Goal: Information Seeking & Learning: Learn about a topic

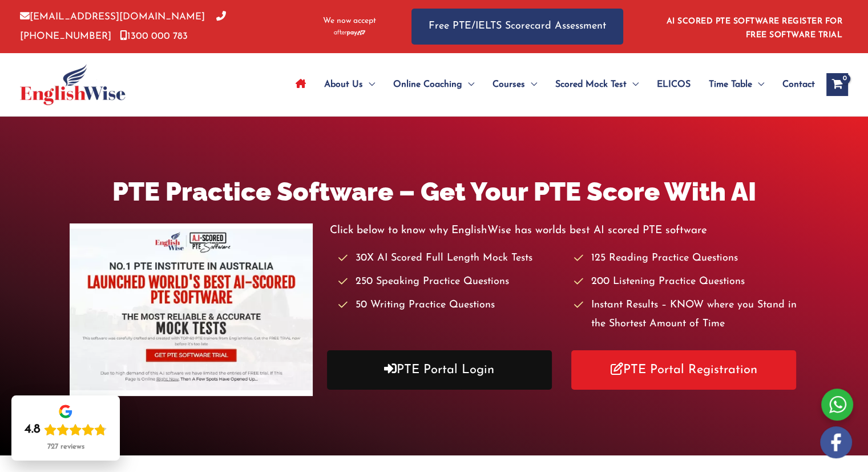
click at [466, 368] on link "PTE Portal Login" at bounding box center [439, 369] width 225 height 39
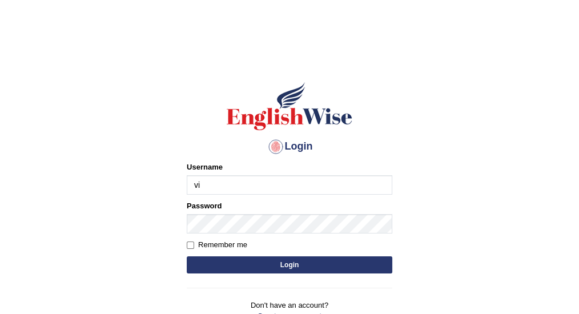
type input "vijivarghese"
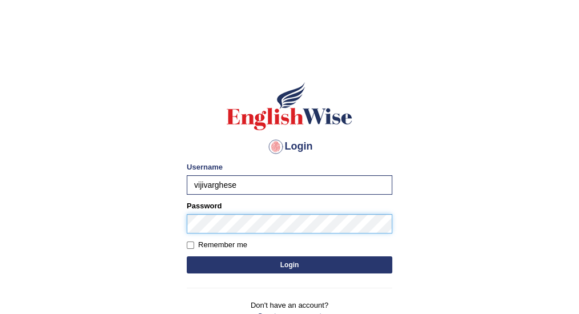
click at [187, 256] on button "Login" at bounding box center [290, 264] width 206 height 17
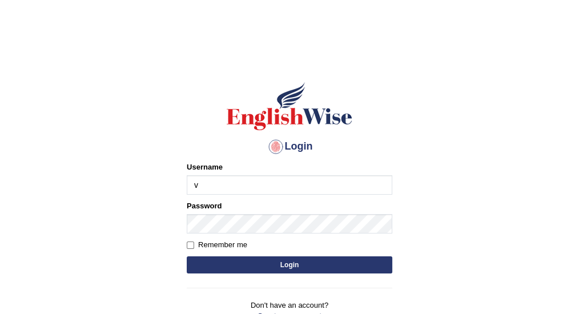
type input "vijivarghese"
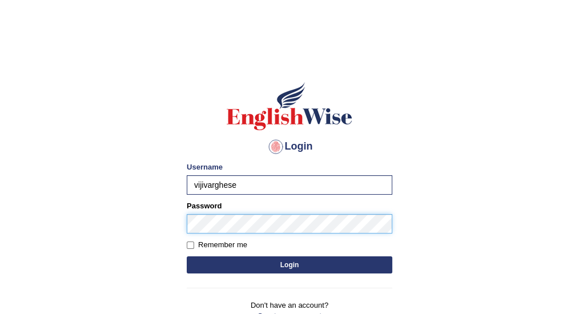
click at [187, 256] on button "Login" at bounding box center [290, 264] width 206 height 17
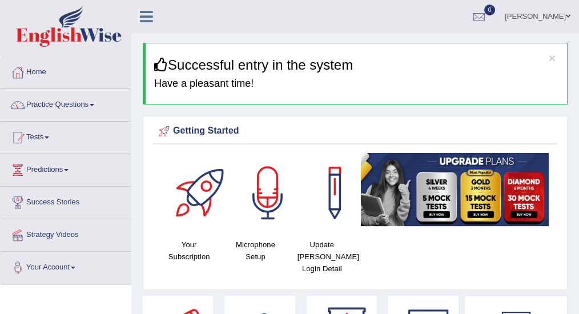
click at [69, 107] on link "Practice Questions" at bounding box center [66, 103] width 130 height 29
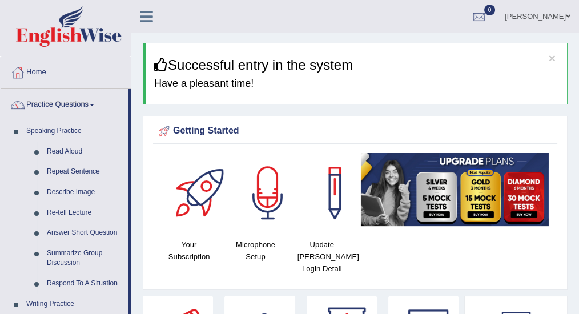
drag, startPoint x: 131, startPoint y: 198, endPoint x: 140, endPoint y: 301, distance: 103.2
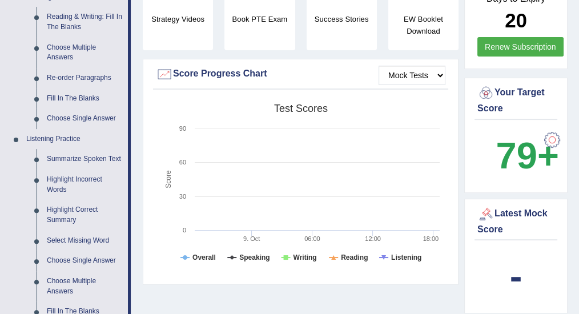
scroll to position [414, 0]
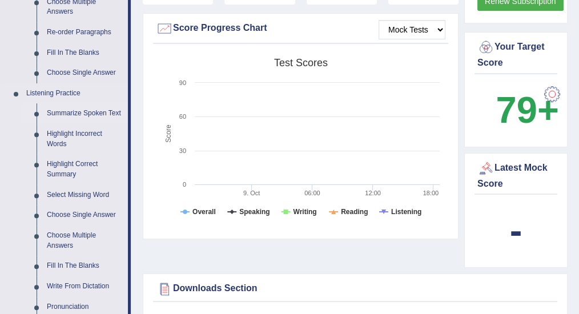
click at [86, 116] on link "Summarize Spoken Text" at bounding box center [85, 113] width 86 height 21
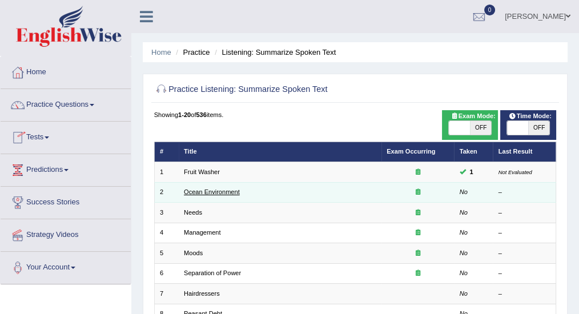
click at [202, 193] on link "Ocean Environment" at bounding box center [212, 191] width 56 height 7
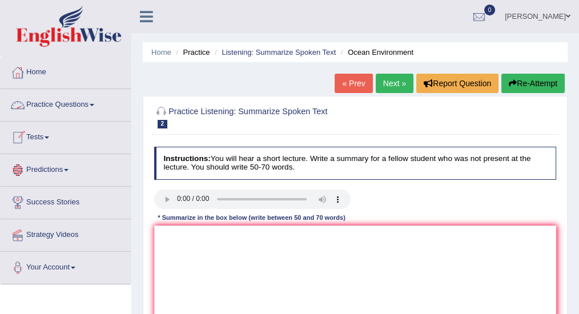
click at [99, 106] on link "Practice Questions" at bounding box center [66, 103] width 130 height 29
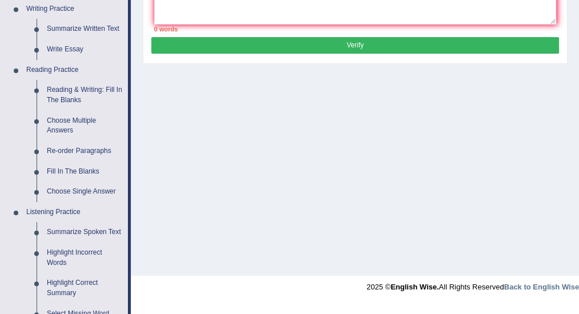
scroll to position [316, 0]
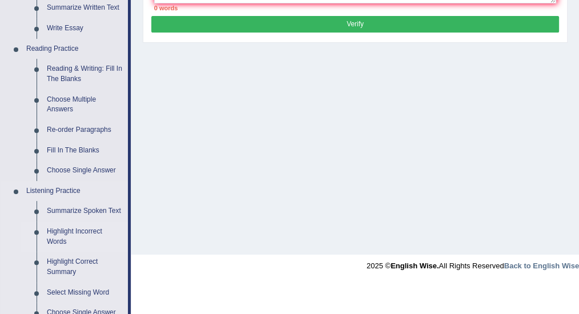
click at [75, 231] on link "Highlight Incorrect Words" at bounding box center [85, 237] width 86 height 30
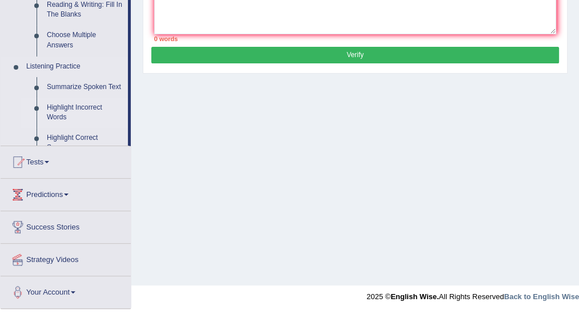
scroll to position [285, 0]
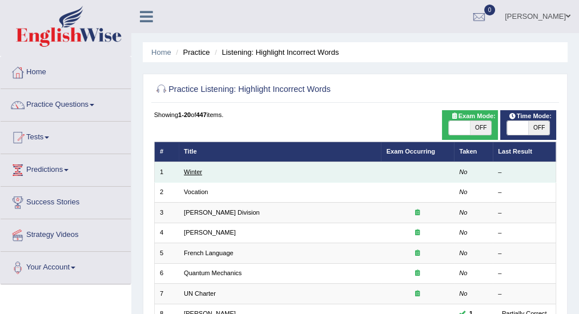
click at [194, 171] on link "Winter" at bounding box center [193, 171] width 18 height 7
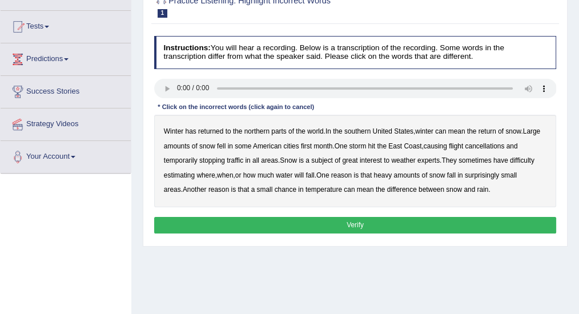
scroll to position [114, 0]
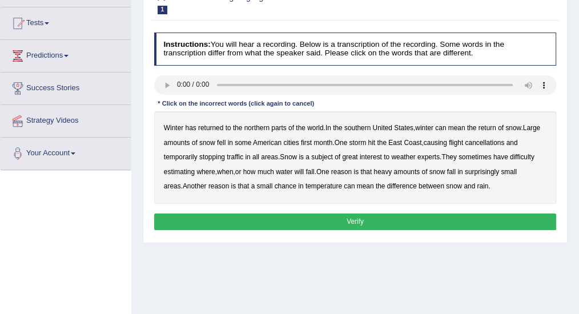
click at [368, 126] on b "southern" at bounding box center [357, 128] width 26 height 8
click at [256, 155] on b "all" at bounding box center [255, 157] width 7 height 8
click at [288, 171] on b "water" at bounding box center [284, 172] width 17 height 8
click at [275, 186] on b "chance" at bounding box center [286, 186] width 22 height 8
click at [371, 216] on button "Verify" at bounding box center [355, 222] width 403 height 17
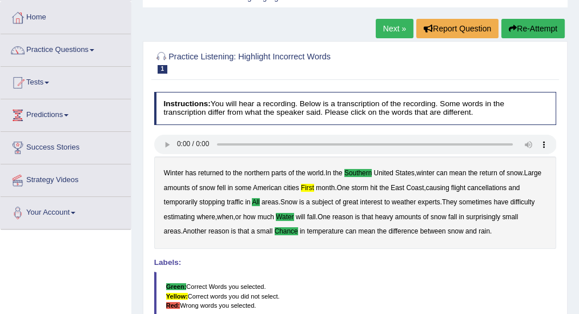
scroll to position [0, 0]
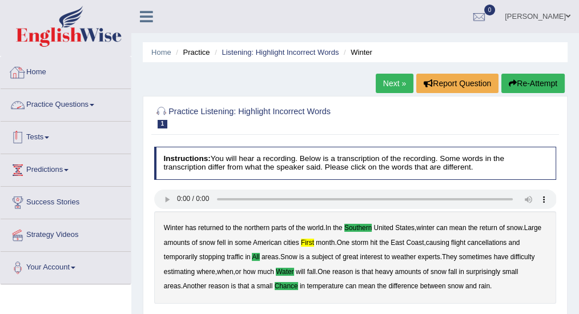
click at [56, 111] on link "Practice Questions" at bounding box center [66, 103] width 130 height 29
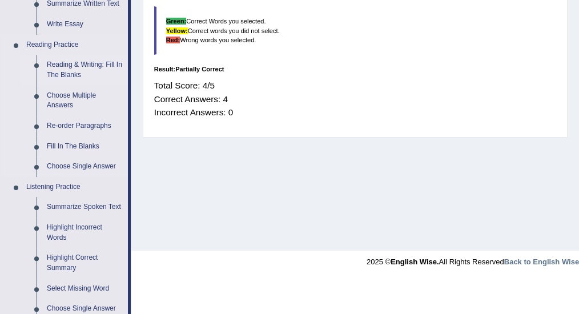
scroll to position [419, 0]
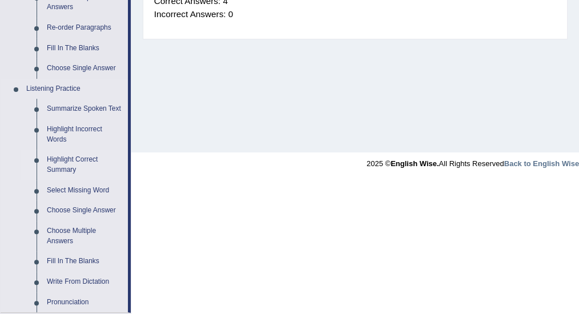
click at [78, 163] on link "Highlight Correct Summary" at bounding box center [85, 165] width 86 height 30
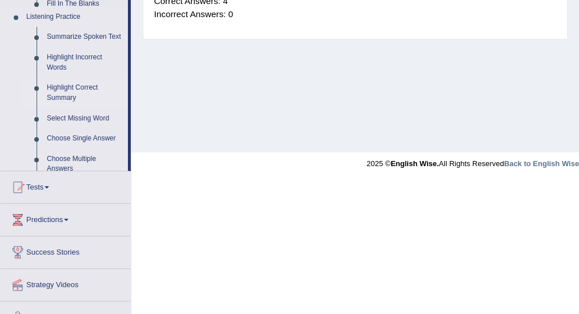
scroll to position [285, 0]
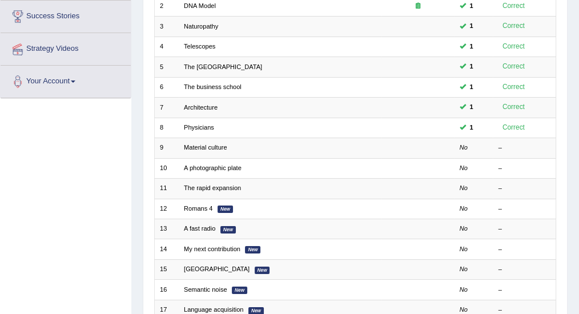
scroll to position [190, 0]
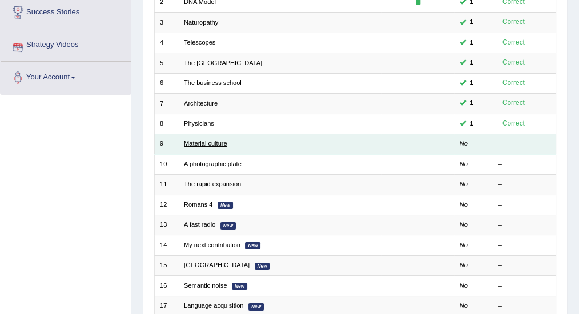
click at [208, 143] on link "Material culture" at bounding box center [205, 143] width 43 height 7
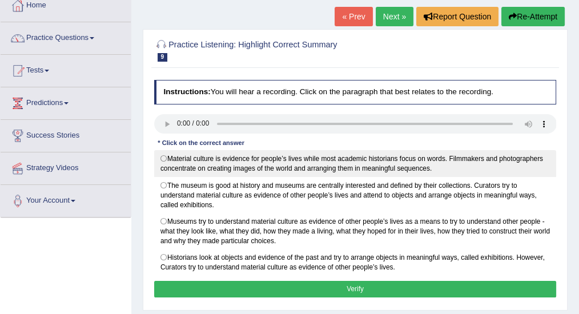
scroll to position [76, 0]
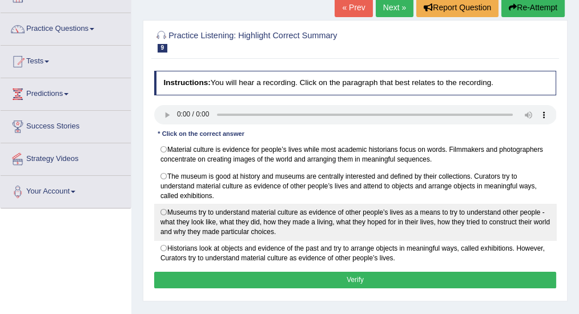
click at [161, 210] on label "Museums try to understand material culture as evidence of other people’s lives …" at bounding box center [355, 222] width 403 height 37
radio input "true"
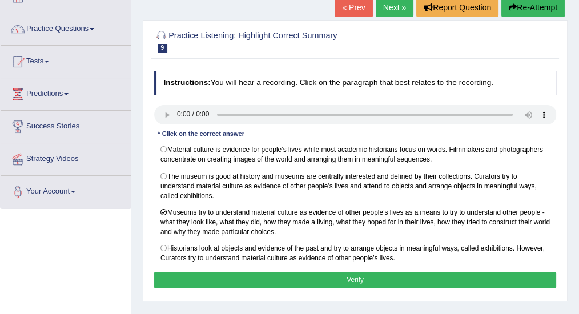
click at [259, 272] on button "Verify" at bounding box center [355, 280] width 403 height 17
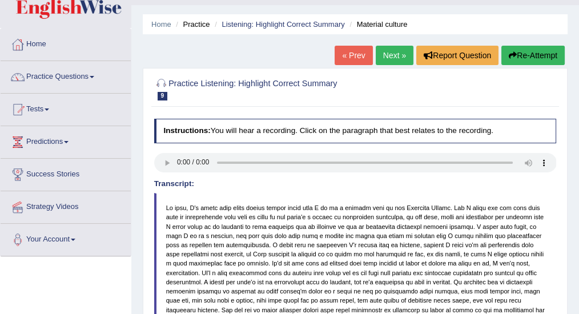
scroll to position [0, 0]
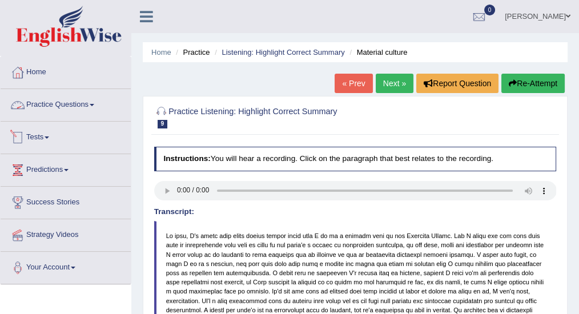
click at [86, 102] on link "Practice Questions" at bounding box center [66, 103] width 130 height 29
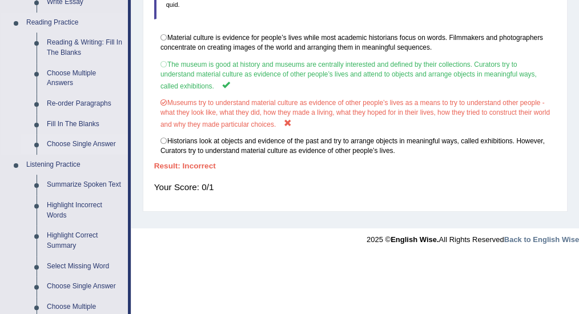
scroll to position [494, 0]
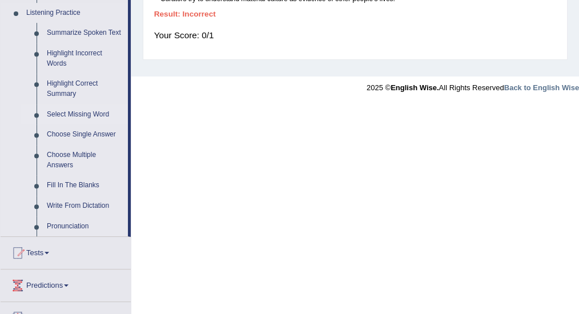
click at [82, 115] on link "Select Missing Word" at bounding box center [85, 114] width 86 height 21
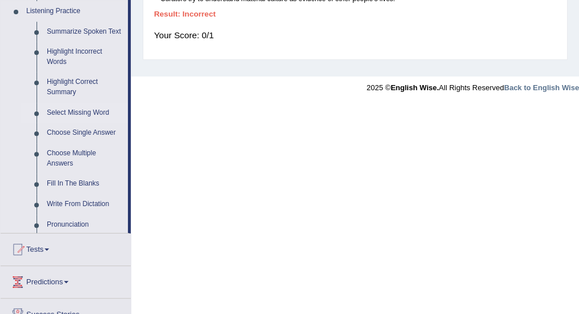
scroll to position [285, 0]
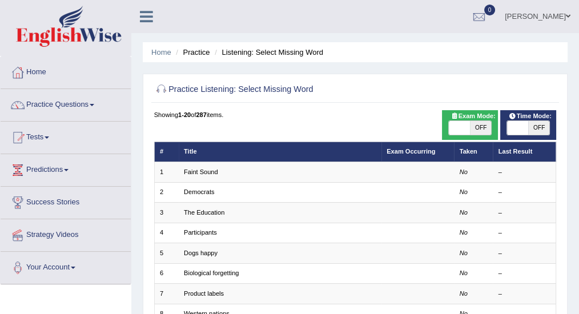
click at [78, 109] on link "Practice Questions" at bounding box center [66, 103] width 130 height 29
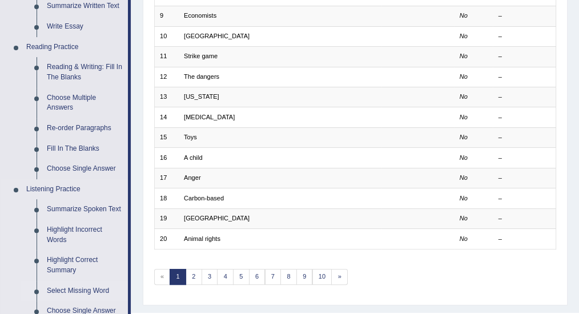
scroll to position [457, 0]
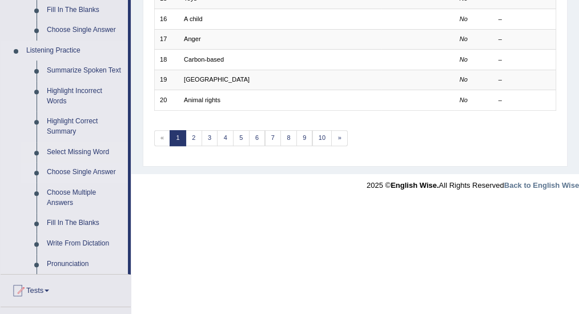
click at [88, 172] on link "Choose Single Answer" at bounding box center [85, 172] width 86 height 21
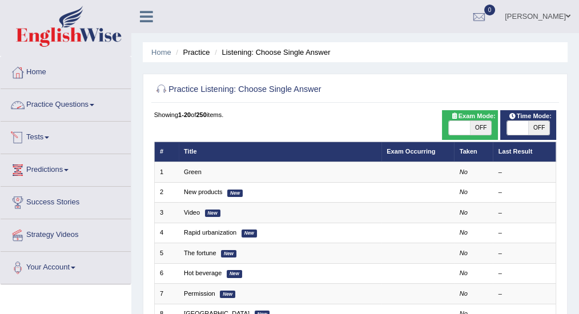
click at [75, 107] on link "Practice Questions" at bounding box center [66, 103] width 130 height 29
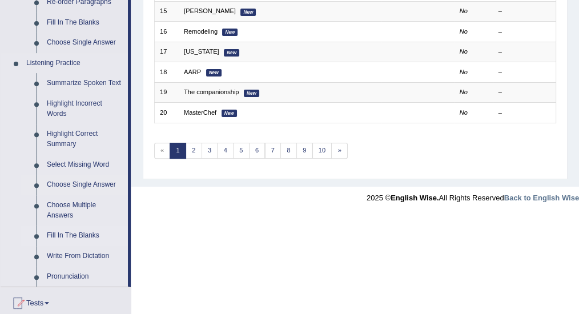
scroll to position [457, 0]
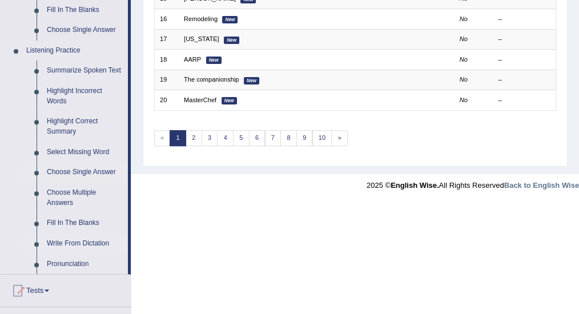
click at [85, 242] on link "Write From Dictation" at bounding box center [85, 244] width 86 height 21
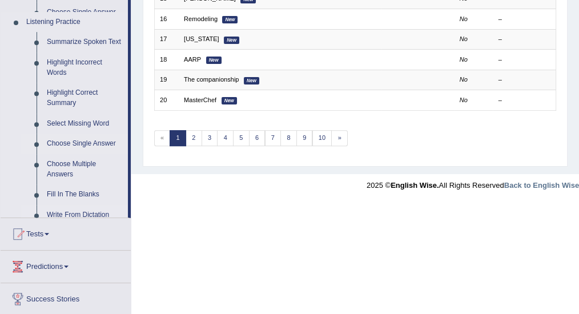
scroll to position [339, 0]
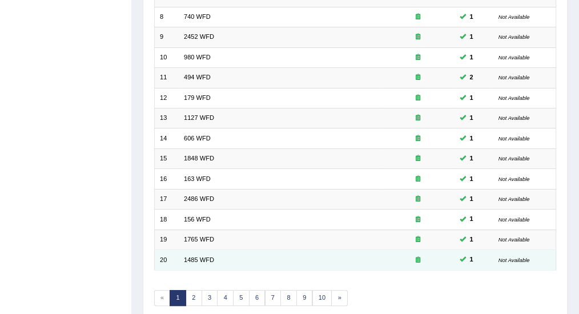
scroll to position [339, 0]
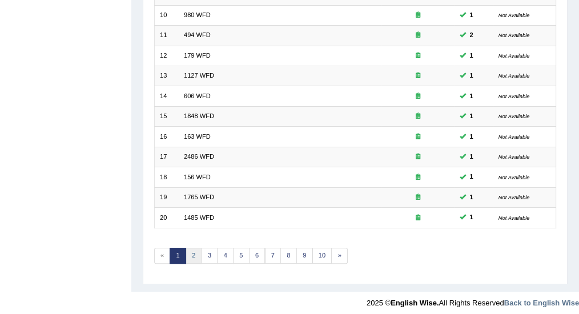
click at [192, 251] on link "2" at bounding box center [194, 256] width 17 height 16
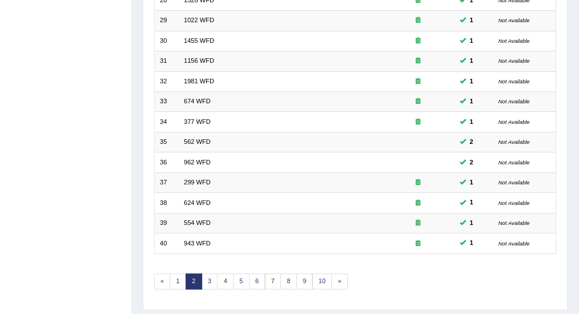
scroll to position [339, 0]
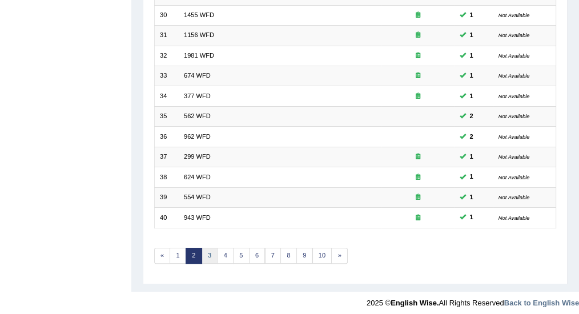
click at [206, 250] on link "3" at bounding box center [210, 256] width 17 height 16
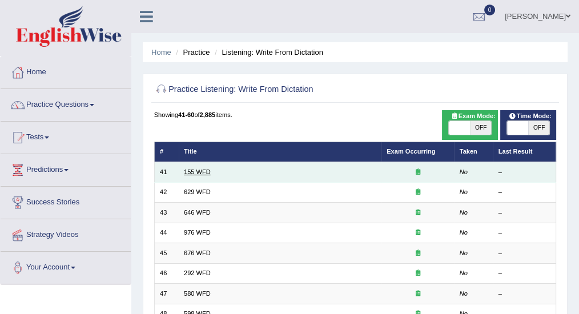
click at [187, 171] on link "155 WFD" at bounding box center [197, 171] width 27 height 7
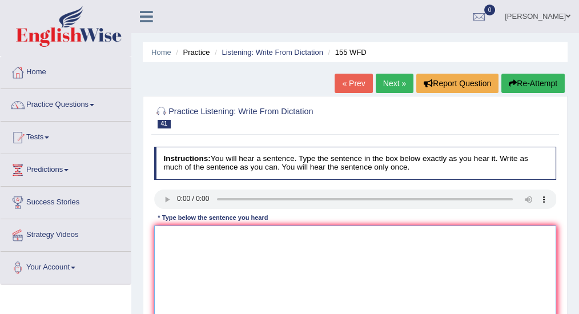
click at [178, 247] on textarea at bounding box center [355, 273] width 403 height 94
click at [236, 235] on textarea "Impotant details in the aru are missing in the summary." at bounding box center [355, 273] width 403 height 94
click at [175, 234] on textarea "Impotant details in the argument arguments are missing in the summary." at bounding box center [355, 273] width 403 height 94
click at [209, 234] on textarea "Important details in the argument arguments are missing in the summary." at bounding box center [355, 273] width 403 height 94
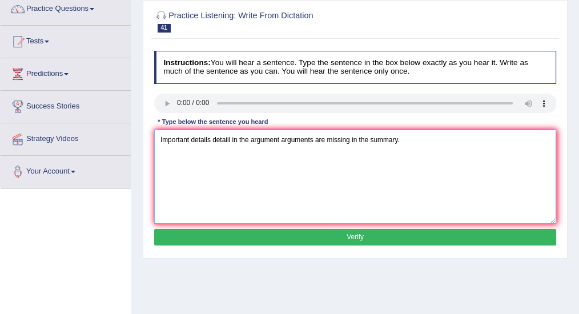
scroll to position [114, 0]
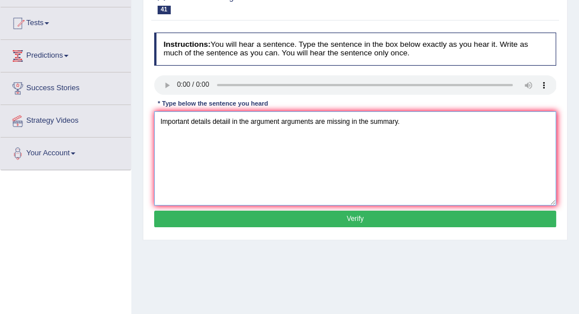
type textarea "Important details detaiil in the argument arguments are missing in the summary."
click at [283, 217] on button "Verify" at bounding box center [355, 219] width 403 height 17
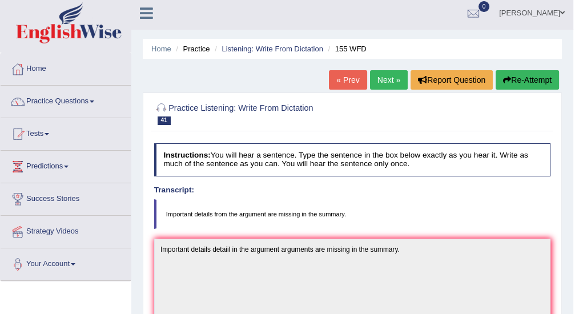
scroll to position [0, 0]
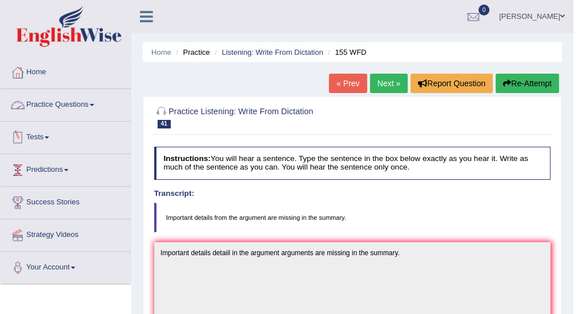
click at [69, 111] on link "Practice Questions" at bounding box center [66, 103] width 130 height 29
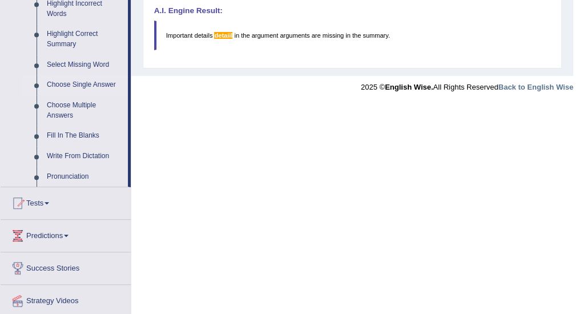
scroll to position [578, 0]
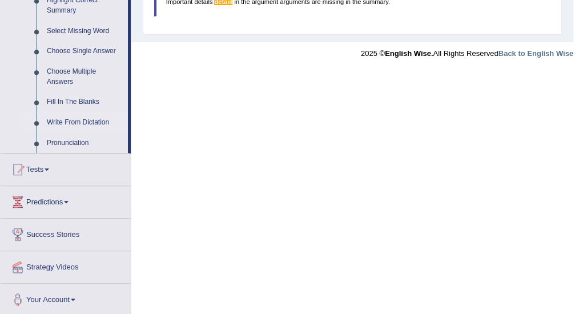
click at [85, 119] on link "Write From Dictation" at bounding box center [85, 122] width 86 height 21
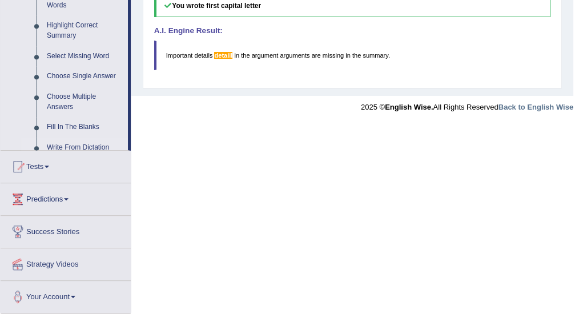
scroll to position [432, 0]
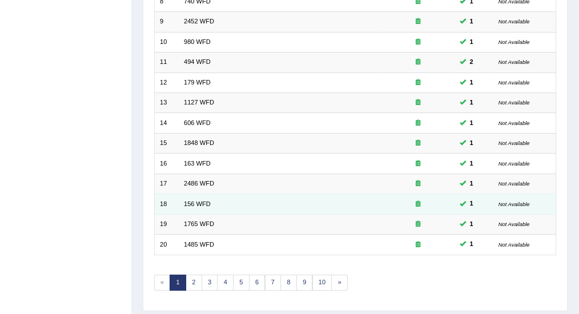
scroll to position [339, 0]
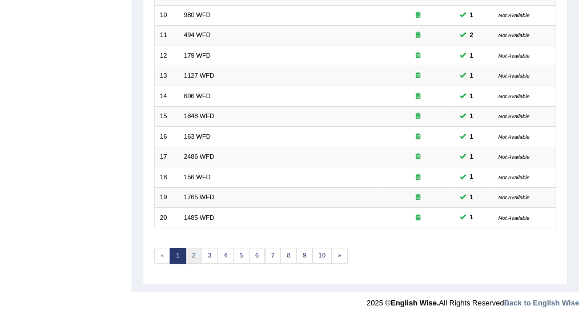
click at [194, 248] on link "2" at bounding box center [194, 256] width 17 height 16
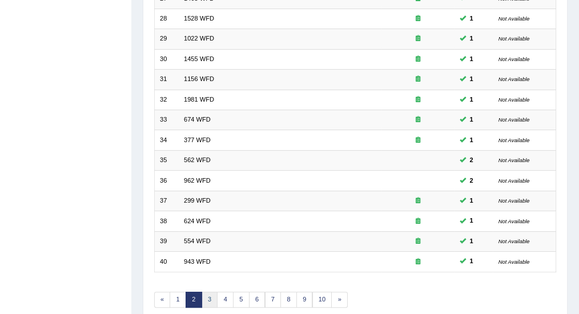
scroll to position [339, 0]
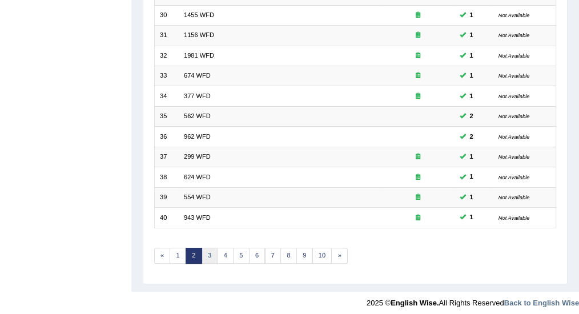
click at [208, 251] on link "3" at bounding box center [210, 256] width 17 height 16
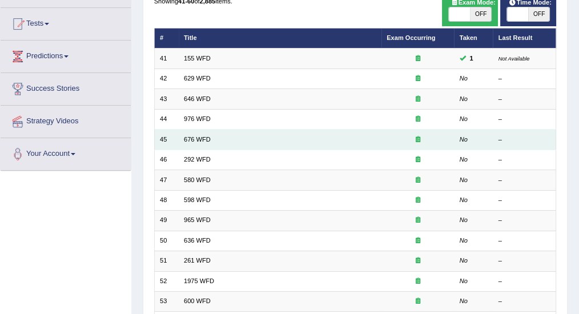
scroll to position [152, 0]
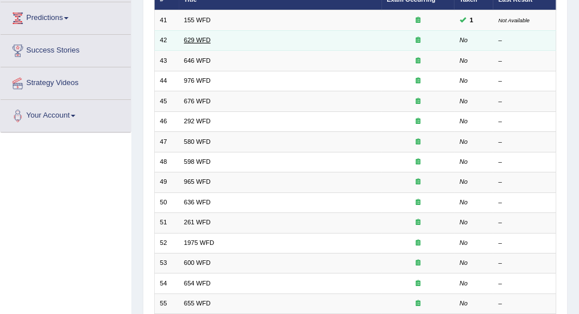
click at [194, 38] on link "629 WFD" at bounding box center [197, 40] width 27 height 7
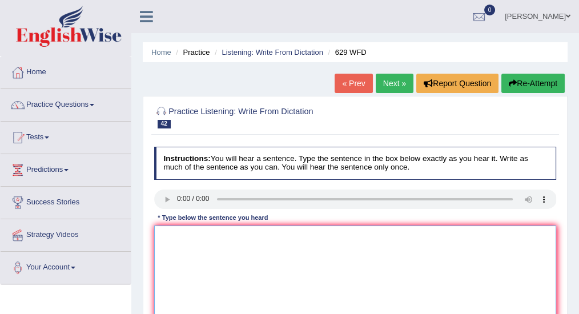
click at [183, 243] on textarea at bounding box center [355, 273] width 403 height 94
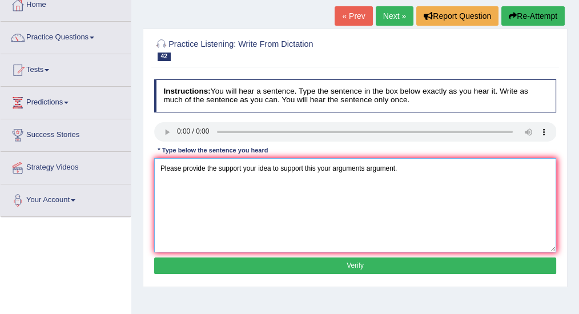
scroll to position [76, 0]
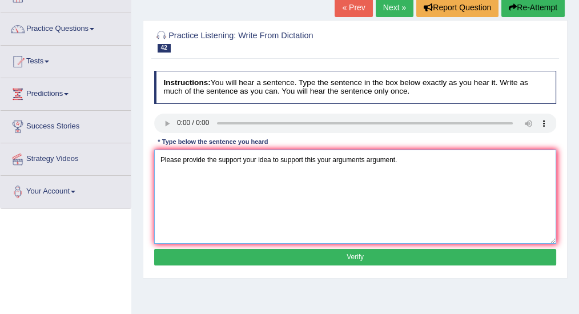
type textarea "Please provide the support your idea to support this your arguments argument."
click at [272, 254] on button "Verify" at bounding box center [355, 257] width 403 height 17
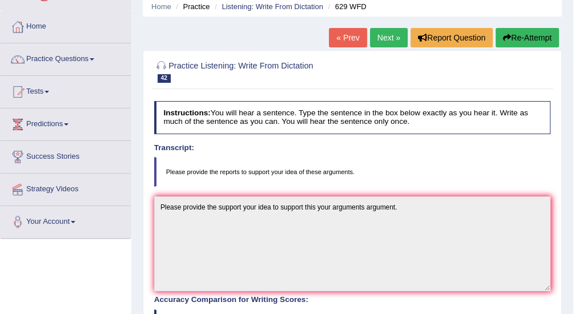
scroll to position [0, 0]
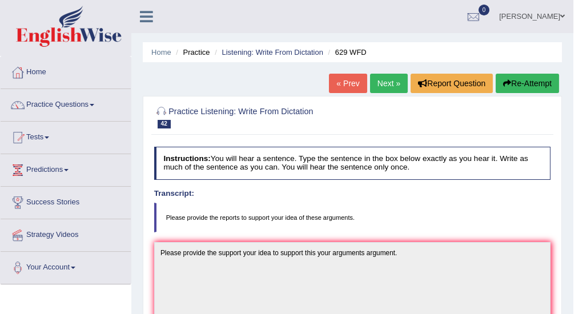
click at [384, 85] on link "Next »" at bounding box center [389, 83] width 38 height 19
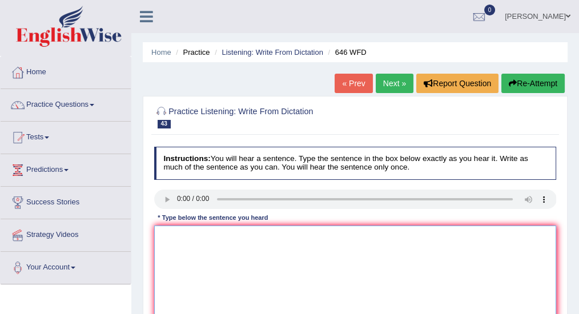
click at [208, 244] on textarea at bounding box center [355, 273] width 403 height 94
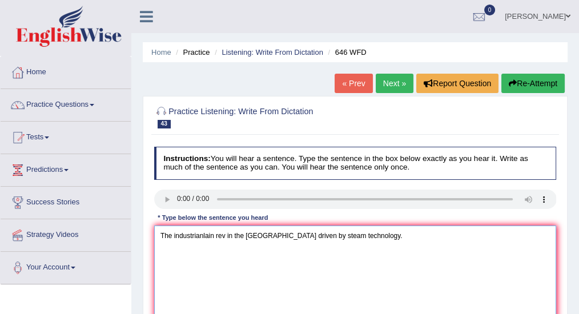
click at [224, 234] on textarea "The industrianlain rev in the Eu driven by steam technology." at bounding box center [355, 273] width 403 height 94
click at [272, 235] on textarea "The industrianlain revolution in the Eu driven by steam technology." at bounding box center [355, 273] width 403 height 94
click at [215, 234] on textarea "The industrianlain revolution in the Europe driven by steam technology." at bounding box center [355, 273] width 403 height 94
click at [274, 235] on textarea "The industrial revolution in the Europe driven by steam technology." at bounding box center [355, 273] width 403 height 94
drag, startPoint x: 313, startPoint y: 234, endPoint x: 314, endPoint y: 243, distance: 8.6
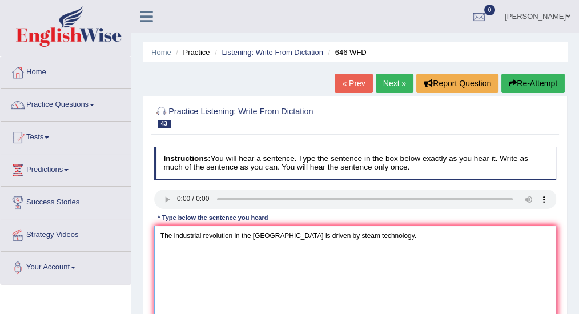
click at [313, 235] on textarea "The industrial revolution in the Europe is driven by steam technology." at bounding box center [355, 273] width 403 height 94
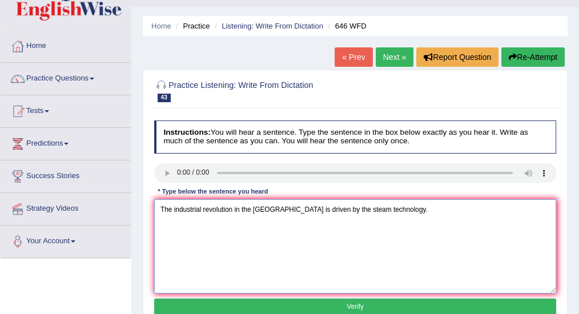
scroll to position [76, 0]
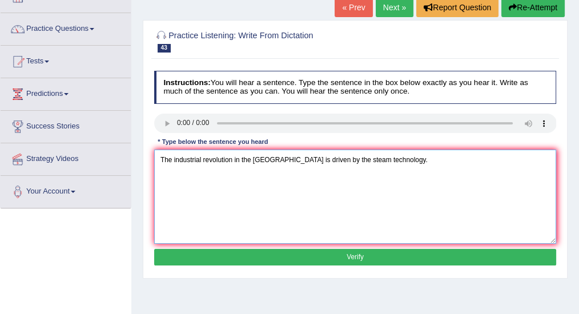
type textarea "The industrial revolution in the Europe is driven by the steam technology."
click at [243, 254] on button "Verify" at bounding box center [355, 257] width 403 height 17
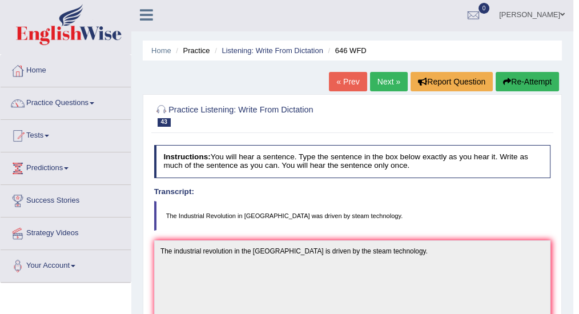
scroll to position [0, 0]
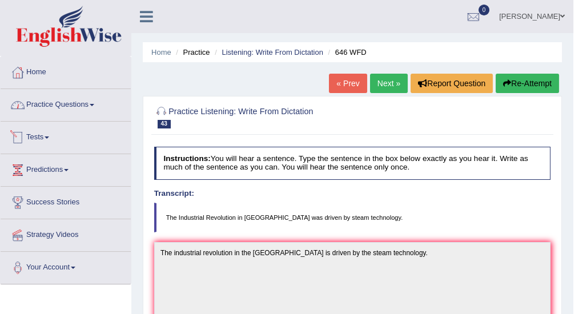
click at [67, 102] on link "Practice Questions" at bounding box center [66, 103] width 130 height 29
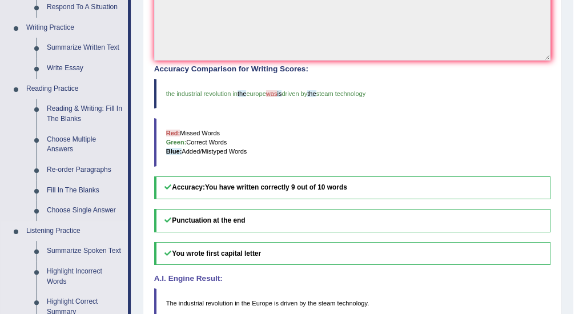
scroll to position [457, 0]
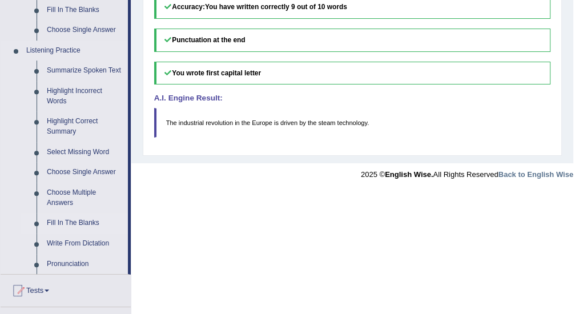
click at [94, 224] on link "Fill In The Blanks" at bounding box center [85, 223] width 86 height 21
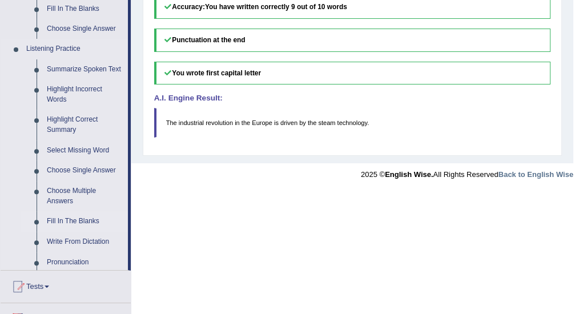
scroll to position [329, 0]
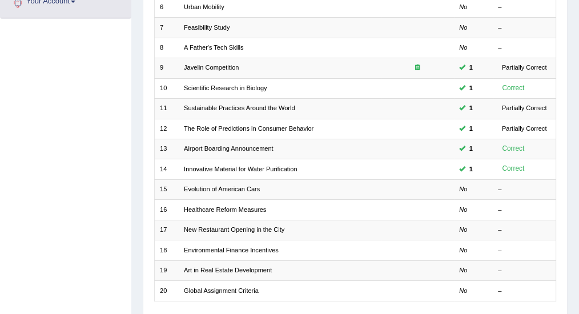
scroll to position [38, 0]
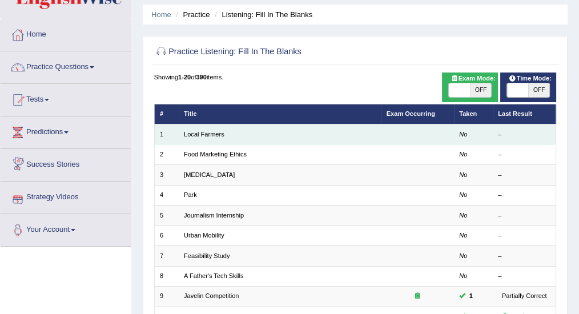
click at [198, 128] on td "Local Farmers" at bounding box center [280, 134] width 203 height 20
click at [196, 136] on link "Local Farmers" at bounding box center [204, 134] width 41 height 7
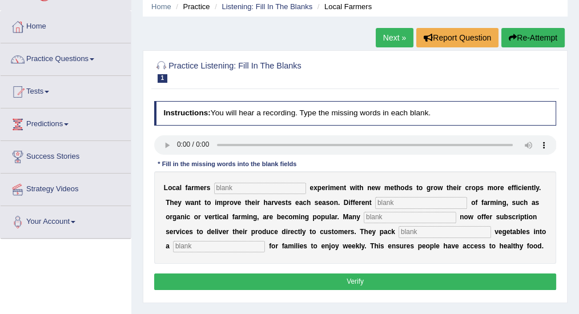
scroll to position [114, 0]
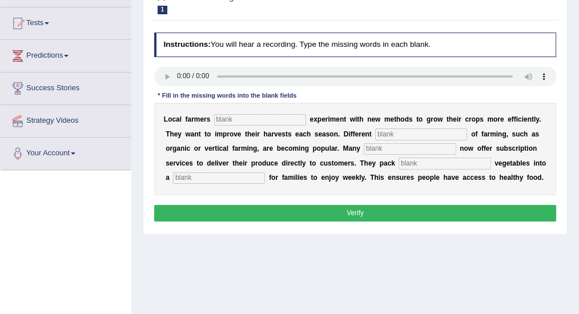
click at [250, 120] on input "text" at bounding box center [260, 119] width 92 height 11
type input "frequently"
type input "styles"
type input "farms"
type input "fresh"
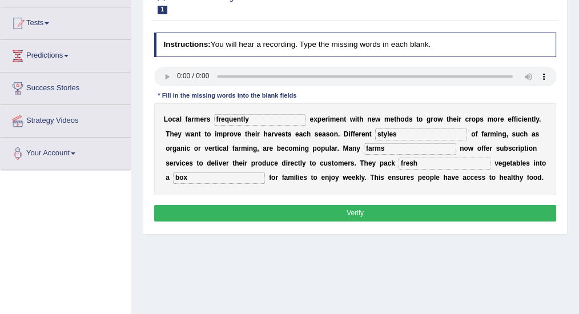
type input "box"
click at [356, 210] on button "Verify" at bounding box center [355, 213] width 403 height 17
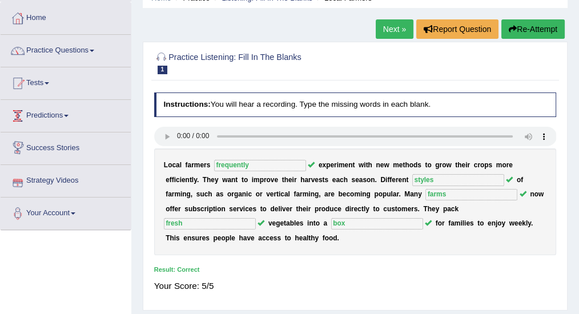
scroll to position [0, 0]
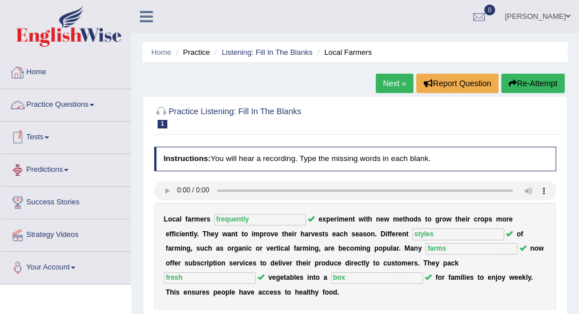
click at [66, 107] on link "Practice Questions" at bounding box center [66, 103] width 130 height 29
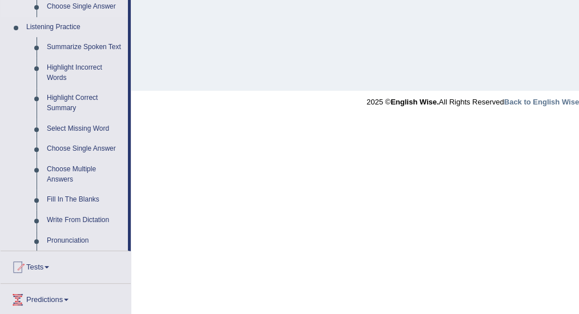
scroll to position [419, 0]
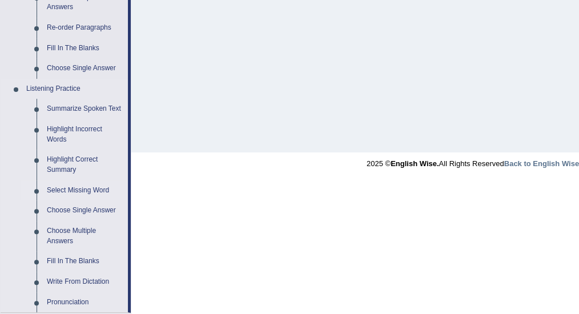
click at [81, 188] on link "Select Missing Word" at bounding box center [85, 190] width 86 height 21
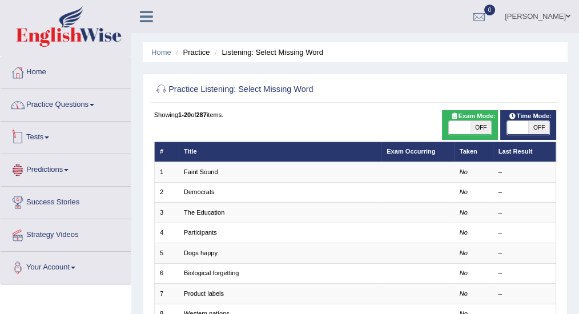
click at [69, 106] on link "Practice Questions" at bounding box center [66, 103] width 130 height 29
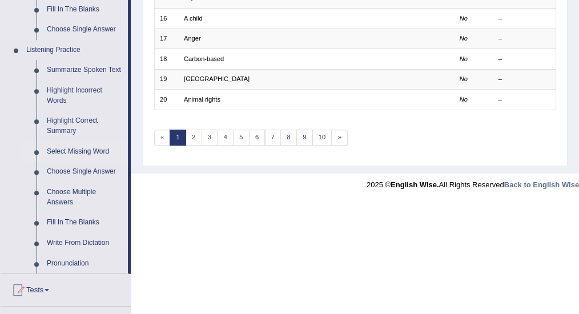
scroll to position [494, 0]
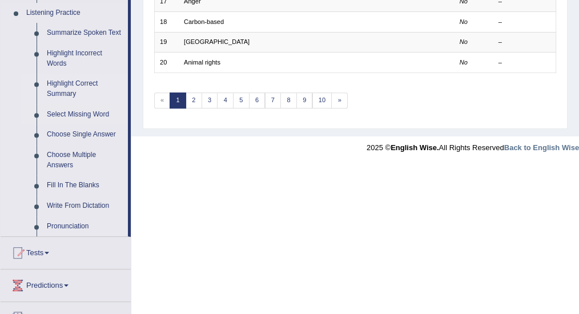
click at [75, 86] on link "Highlight Correct Summary" at bounding box center [85, 89] width 86 height 30
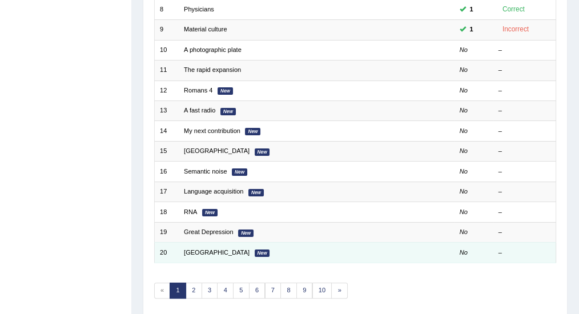
scroll to position [152, 0]
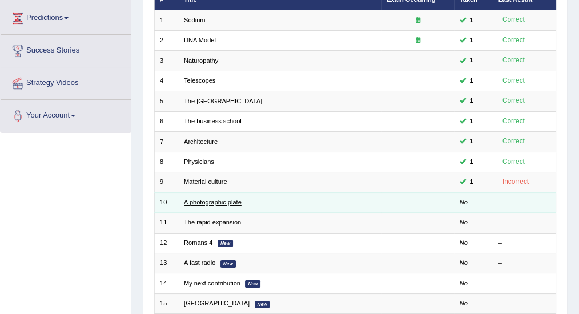
click at [218, 202] on link "A photographic plate" at bounding box center [213, 202] width 58 height 7
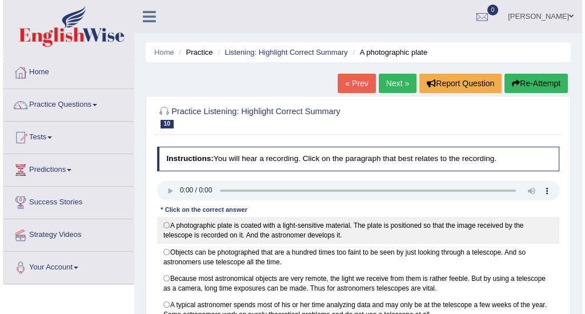
scroll to position [38, 0]
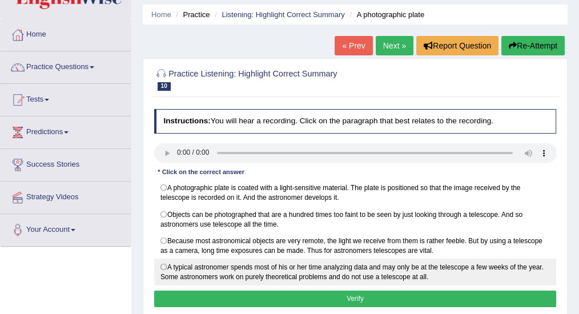
click at [168, 264] on label "A typical astronomer spends most of his or her time analyzing data and may only…" at bounding box center [355, 272] width 403 height 27
radio input "true"
click at [236, 291] on button "Verify" at bounding box center [355, 299] width 403 height 17
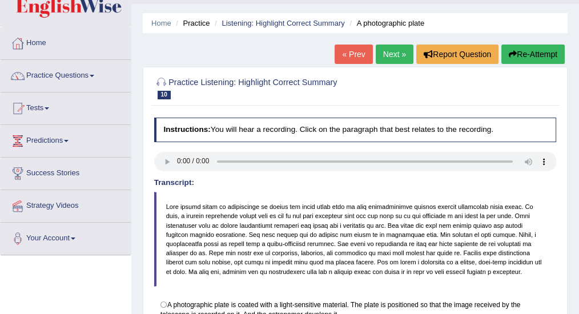
scroll to position [0, 0]
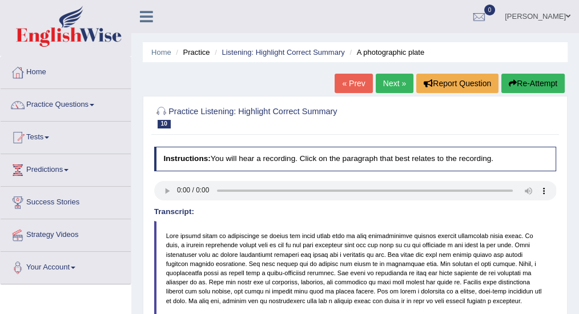
click at [537, 17] on link "Viji Varghese" at bounding box center [537, 15] width 83 height 30
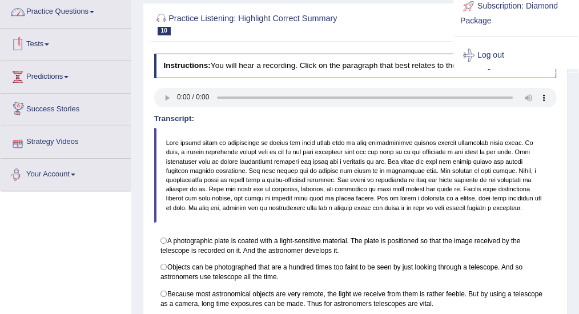
scroll to position [38, 0]
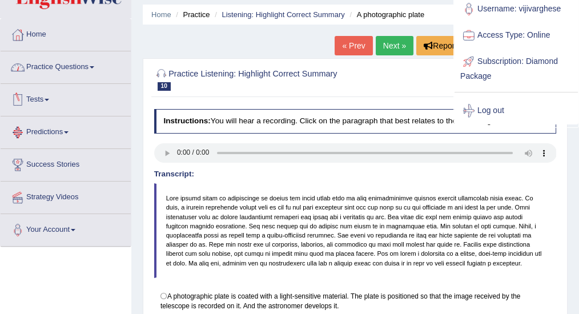
click at [61, 68] on link "Practice Questions" at bounding box center [66, 65] width 130 height 29
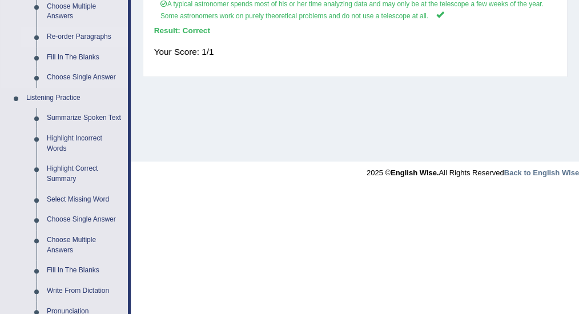
scroll to position [457, 0]
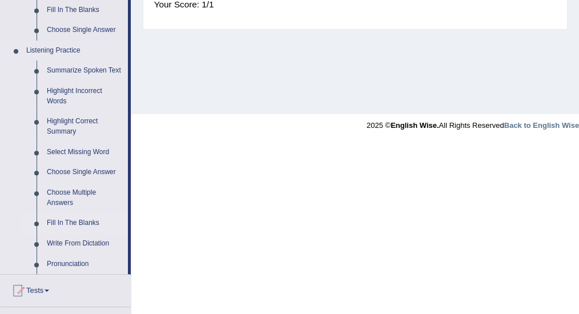
click at [71, 224] on link "Fill In The Blanks" at bounding box center [85, 223] width 86 height 21
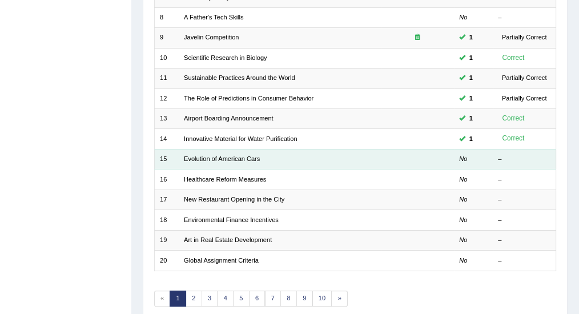
scroll to position [339, 0]
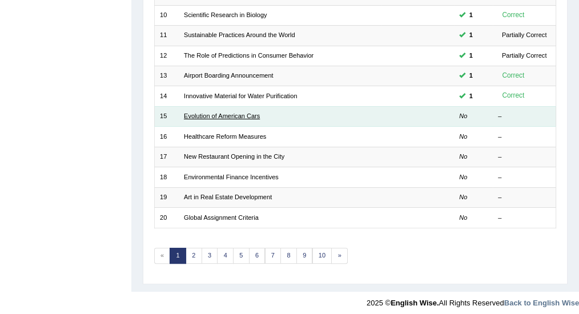
click at [211, 114] on link "Evolution of American Cars" at bounding box center [222, 115] width 76 height 7
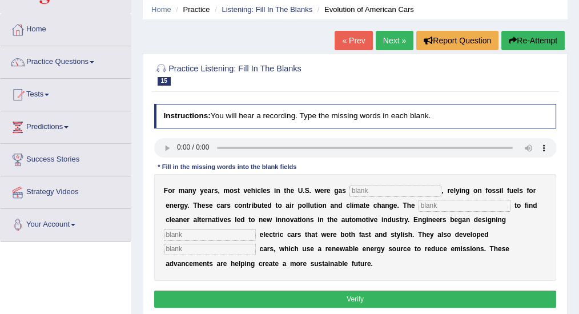
scroll to position [76, 0]
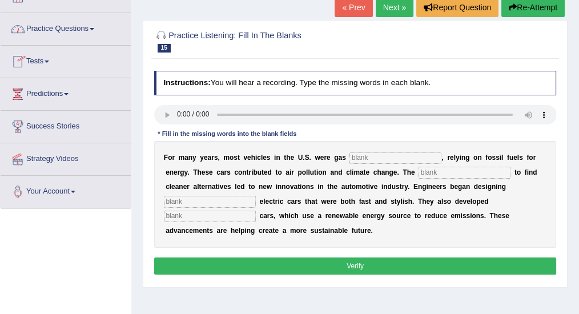
click at [364, 155] on input "text" at bounding box center [395, 157] width 92 height 11
type input "power"
type input "urgency"
type input "sweet"
type input "hydrogen"
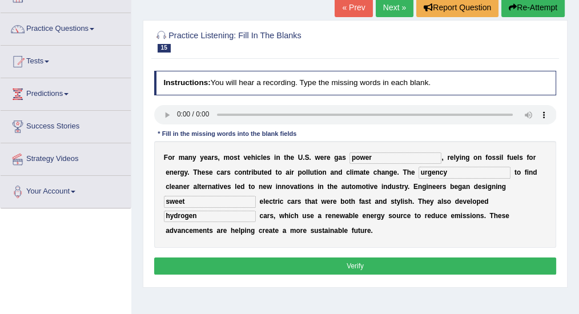
click at [244, 264] on button "Verify" at bounding box center [355, 266] width 403 height 17
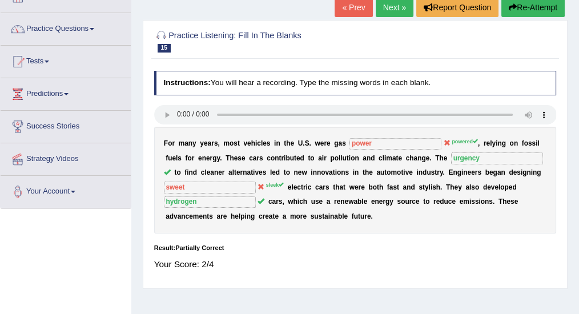
click at [272, 182] on sup "sleek" at bounding box center [275, 185] width 18 height 6
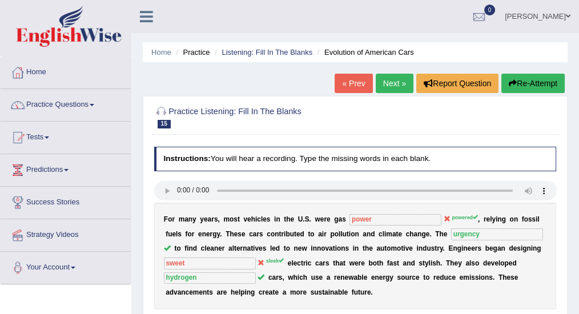
click at [555, 13] on link "Viji Varghese" at bounding box center [537, 15] width 83 height 30
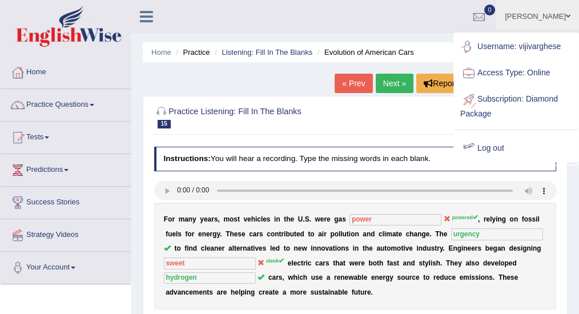
click at [495, 147] on link "Log out" at bounding box center [516, 148] width 123 height 26
